Goal: Task Accomplishment & Management: Manage account settings

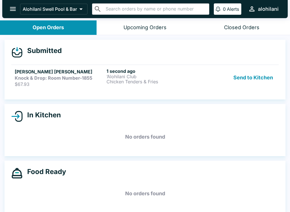
click at [255, 84] on button "Send to Kitchen" at bounding box center [253, 77] width 44 height 19
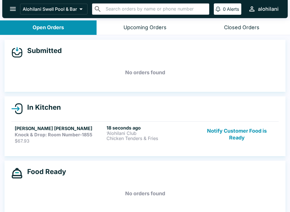
click at [136, 142] on div "18 seconds ago ‘Alohilani Club Chicken Tenders & Fries" at bounding box center [152, 134] width 90 height 19
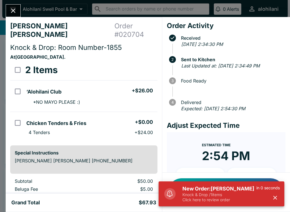
click at [20, 12] on button "Close" at bounding box center [13, 11] width 14 height 12
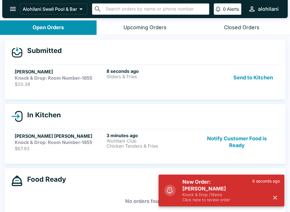
click at [113, 90] on link "[PERSON_NAME] & Drop: Room Number-1855 $20.38 8 seconds ago Sliders & Fries Sen…" at bounding box center [145, 78] width 268 height 26
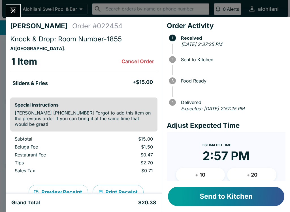
click at [229, 199] on button "Send to Kitchen" at bounding box center [226, 196] width 116 height 19
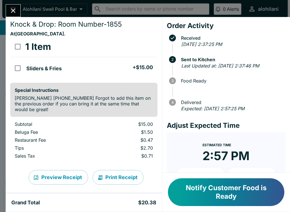
scroll to position [14, 0]
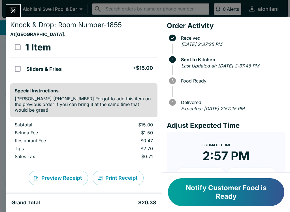
click at [220, 188] on button "Notify Customer Food is Ready" at bounding box center [226, 192] width 116 height 28
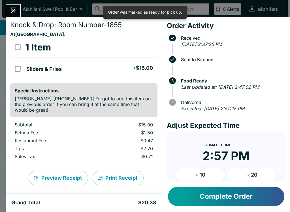
click at [17, 10] on button "Close" at bounding box center [13, 11] width 14 height 12
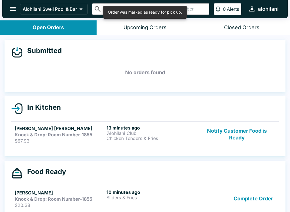
click at [237, 132] on button "Notify Customer Food is Ready" at bounding box center [237, 134] width 77 height 19
